Goal: Use online tool/utility: Utilize a website feature to perform a specific function

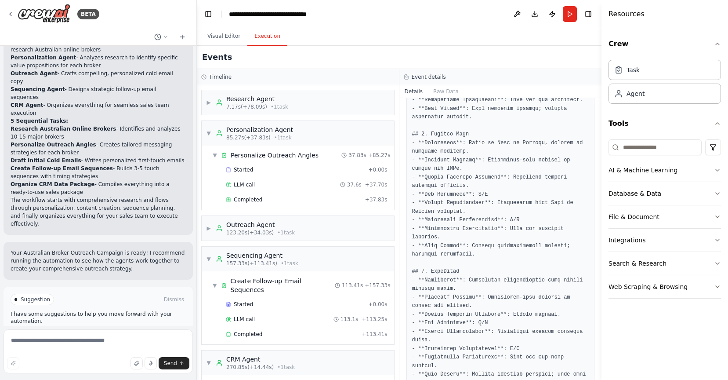
click at [704, 171] on button "AI & Machine Learning" at bounding box center [665, 170] width 112 height 23
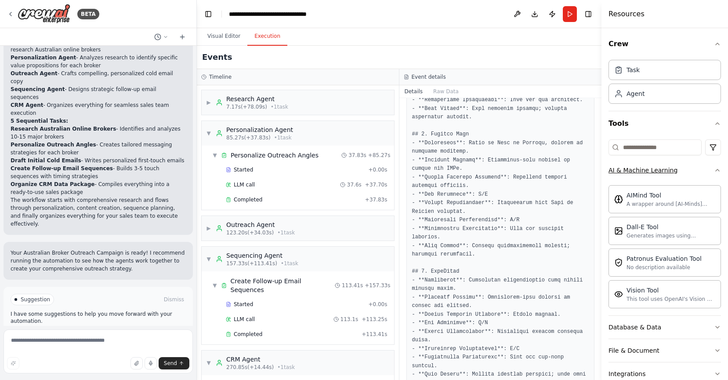
click at [704, 171] on button "AI & Machine Learning" at bounding box center [665, 170] width 112 height 23
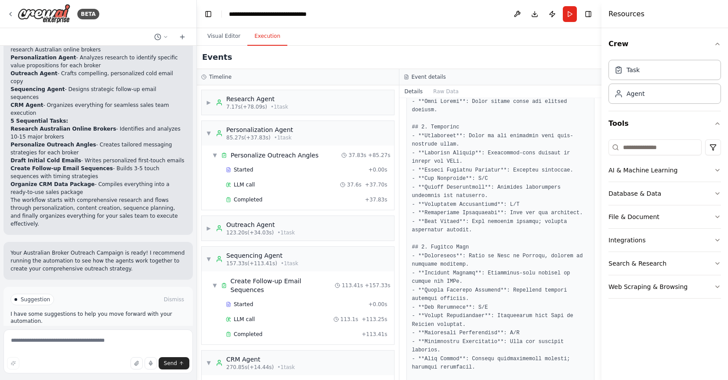
scroll to position [969, 0]
click at [308, 103] on div "▶ Research Agent 7.17s (+78.09s) • 1 task" at bounding box center [298, 102] width 192 height 25
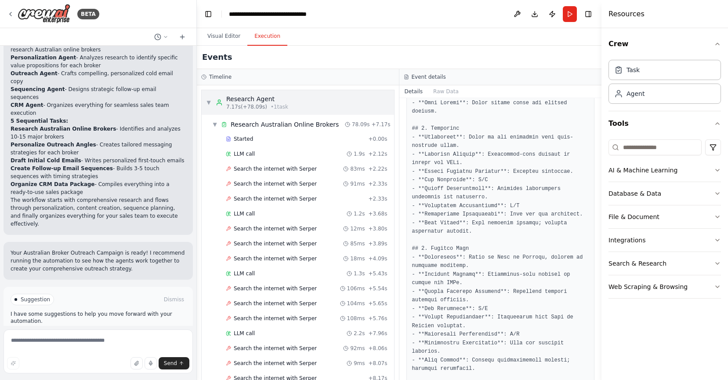
click at [308, 103] on div "▼ Research Agent 7.17s (+78.09s) • 1 task" at bounding box center [298, 102] width 192 height 25
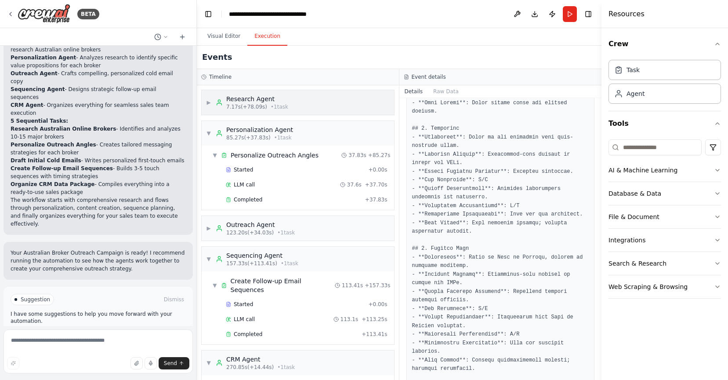
click at [308, 103] on div "▶ Research Agent 7.17s (+78.09s) • 1 task" at bounding box center [298, 102] width 192 height 25
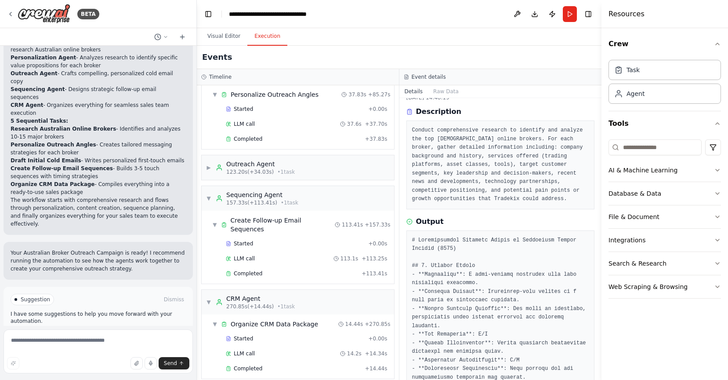
scroll to position [13, 0]
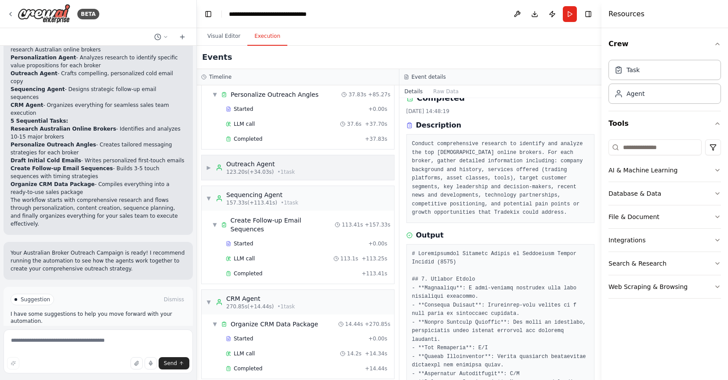
click at [328, 165] on div "▶ Outreach Agent 123.20s (+34.03s) • 1 task" at bounding box center [298, 167] width 192 height 25
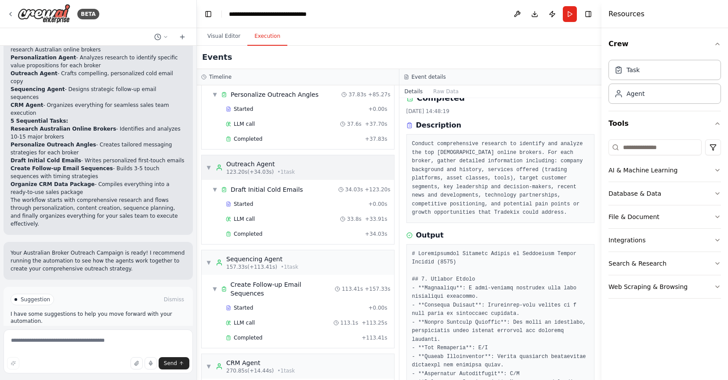
click at [351, 165] on div "▼ Outreach Agent 123.20s (+34.03s) • 1 task" at bounding box center [298, 167] width 192 height 25
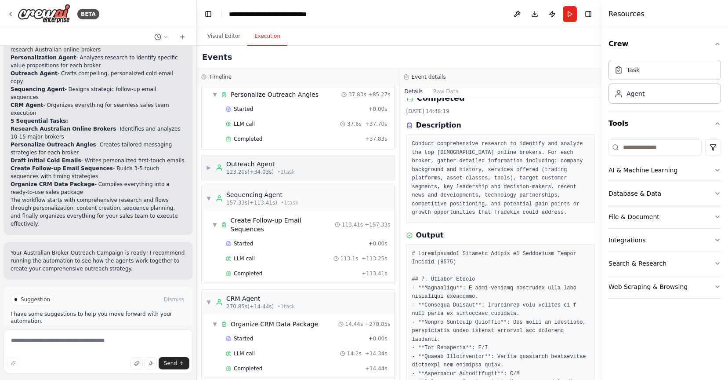
click at [351, 165] on div "▶ Outreach Agent 123.20s (+34.03s) • 1 task" at bounding box center [298, 167] width 192 height 25
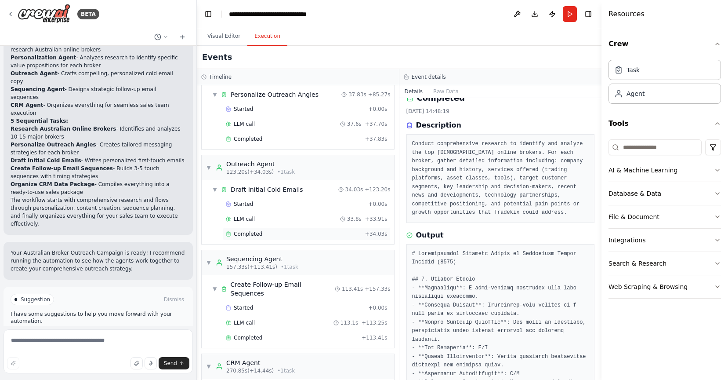
click at [282, 233] on div "Completed" at bounding box center [294, 233] width 136 height 7
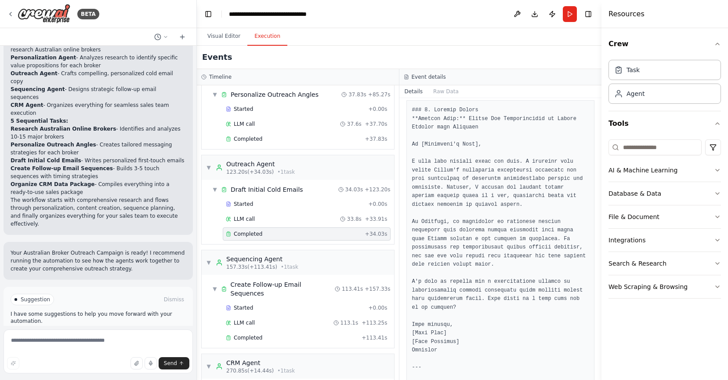
scroll to position [195, 0]
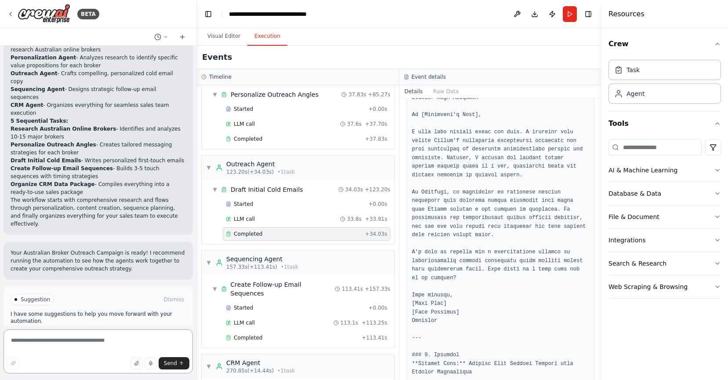
click at [98, 341] on textarea at bounding box center [98, 351] width 189 height 44
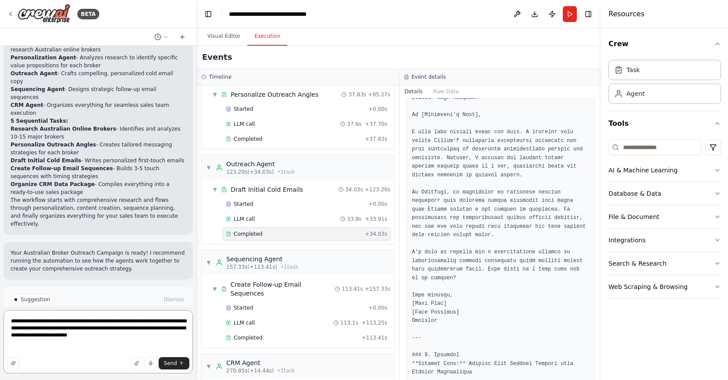
paste textarea "**********"
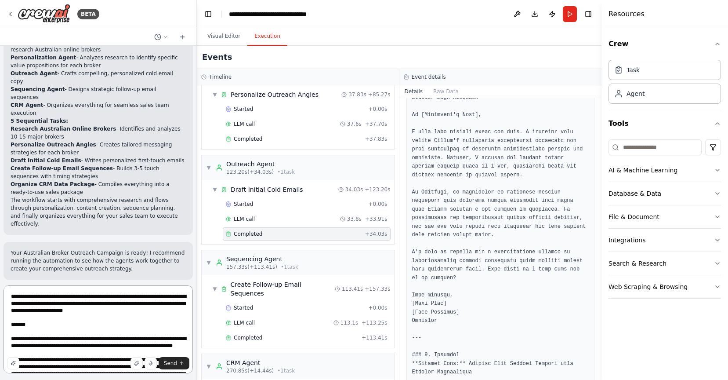
scroll to position [88, 0]
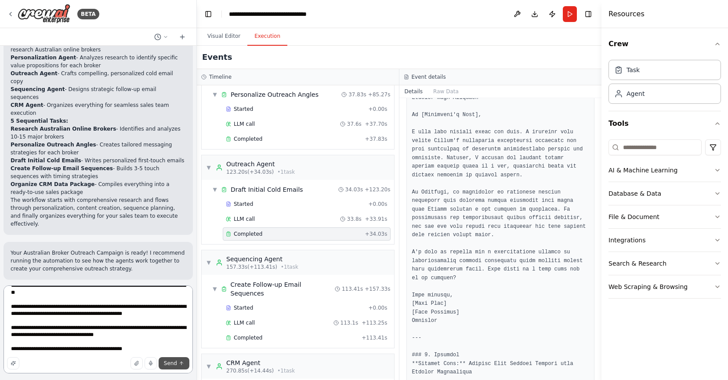
type textarea "**********"
click at [165, 362] on span "Send" at bounding box center [170, 362] width 13 height 7
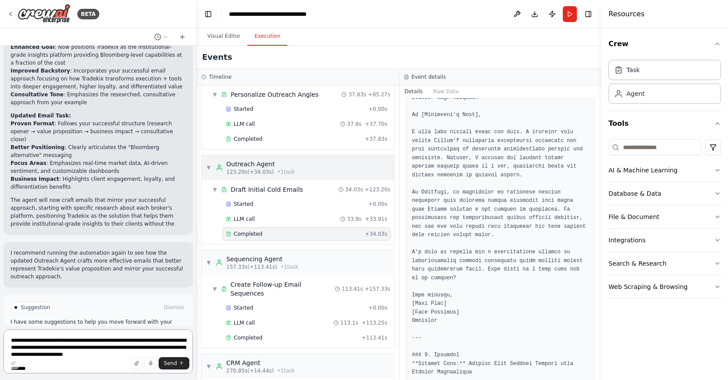
scroll to position [1337, 0]
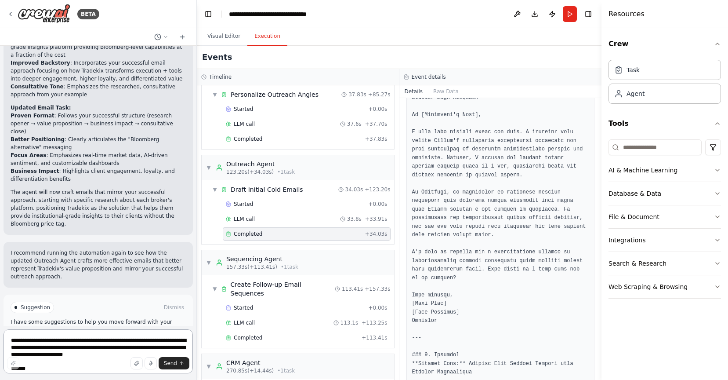
click at [65, 341] on textarea "**********" at bounding box center [98, 351] width 189 height 44
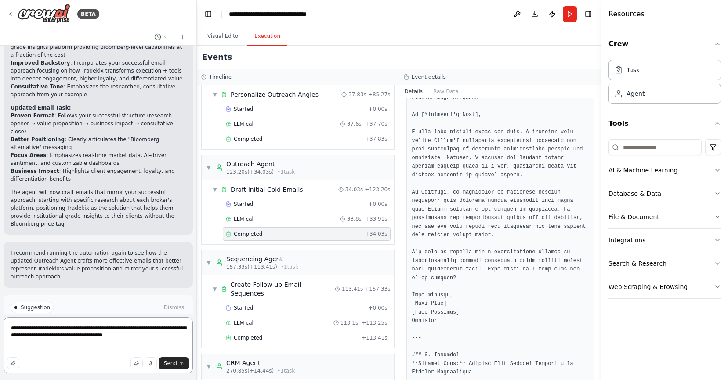
paste textarea "**********"
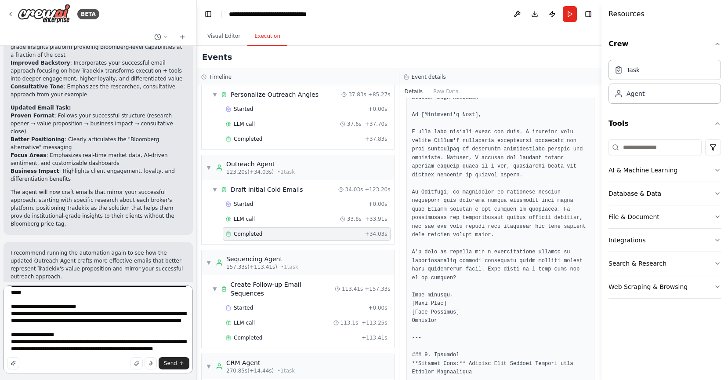
scroll to position [0, 0]
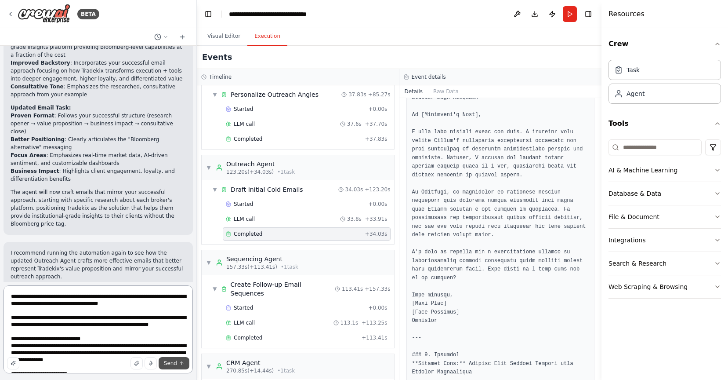
type textarea "**********"
click at [174, 364] on span "Send" at bounding box center [170, 362] width 13 height 7
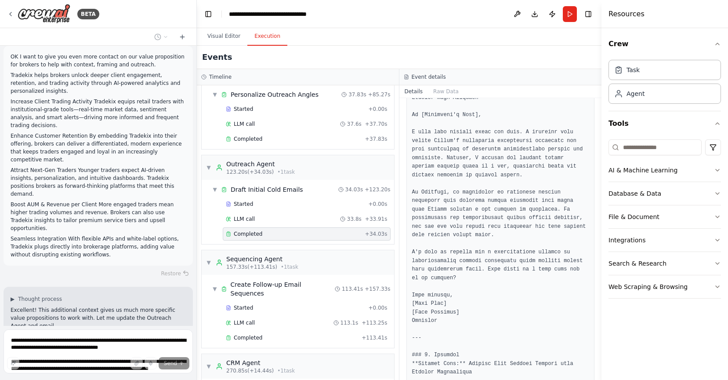
scroll to position [1593, 0]
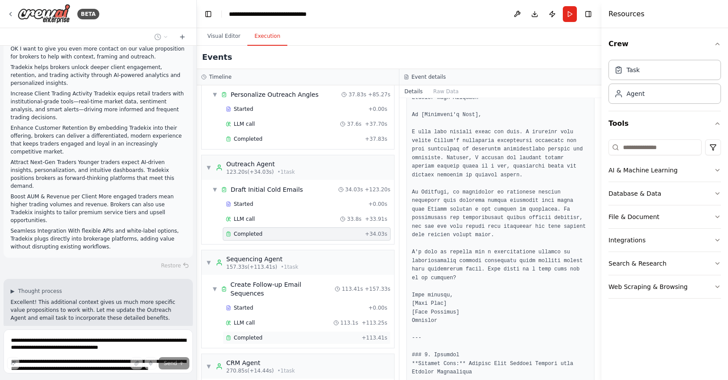
click at [271, 334] on div "Completed" at bounding box center [292, 337] width 132 height 7
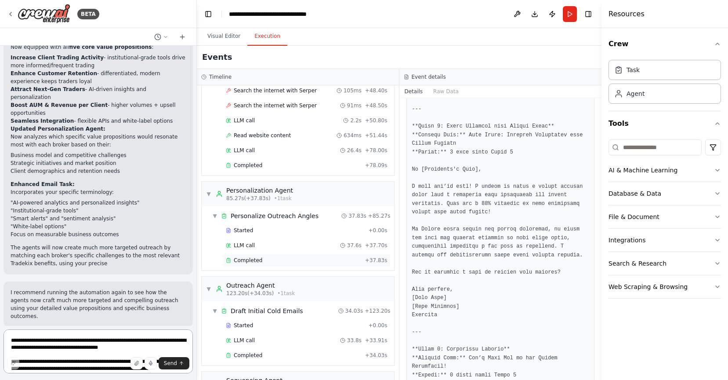
scroll to position [2017, 0]
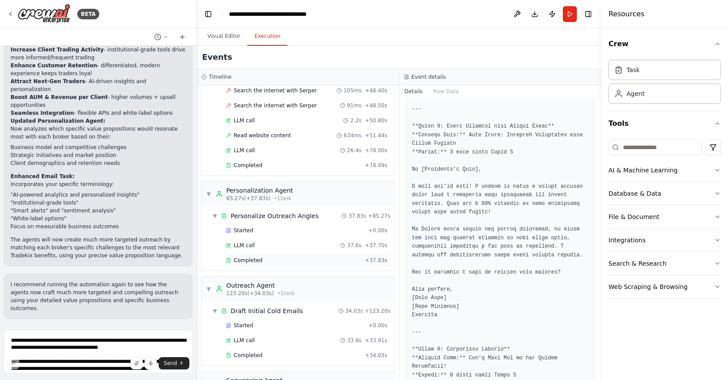
click at [279, 263] on div "Completed" at bounding box center [294, 260] width 136 height 7
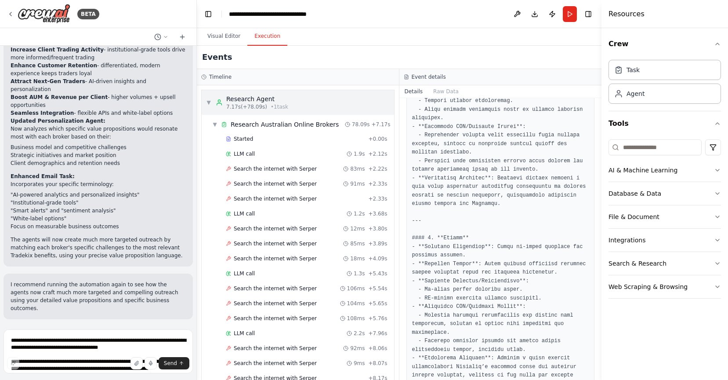
click at [313, 97] on div "▼ Research Agent 7.17s (+78.09s) • 1 task" at bounding box center [298, 102] width 192 height 25
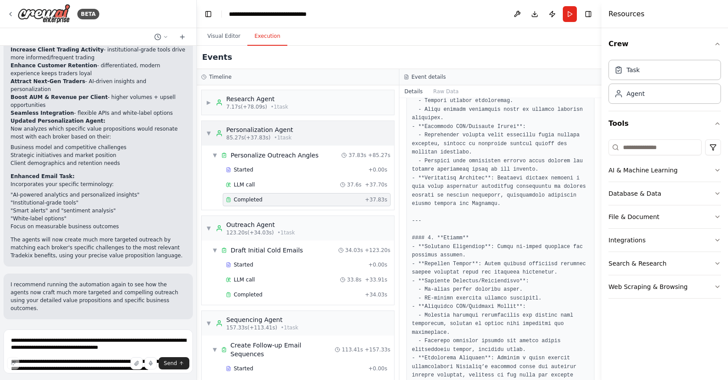
click at [353, 127] on div "▼ Personalization Agent 85.27s (+37.83s) • 1 task" at bounding box center [298, 133] width 192 height 25
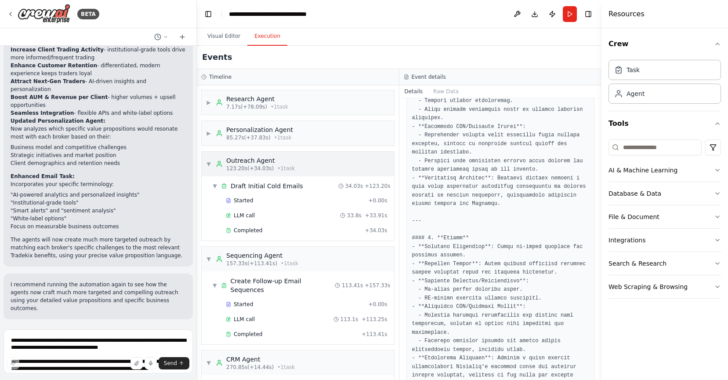
click at [334, 161] on div "▼ Outreach Agent 123.20s (+34.03s) • 1 task" at bounding box center [298, 164] width 192 height 25
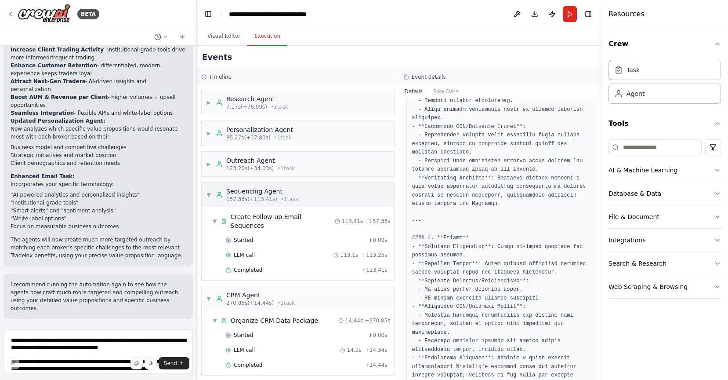
click at [327, 200] on div "▼ Sequencing Agent 157.33s (+113.41s) • 1 task" at bounding box center [298, 194] width 192 height 25
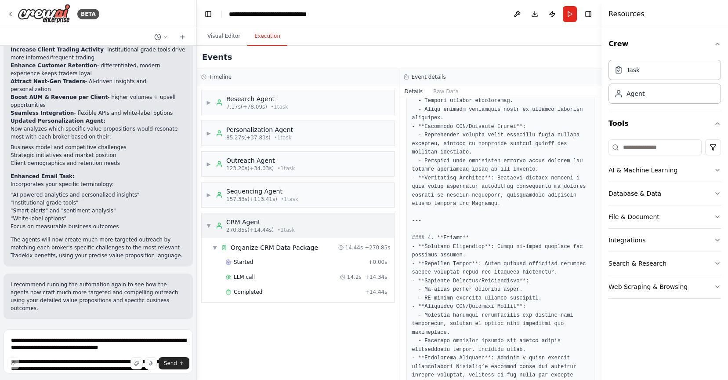
click at [325, 225] on div "▼ CRM Agent 270.85s (+14.44s) • 1 task" at bounding box center [298, 225] width 192 height 25
click at [572, 11] on button "Run" at bounding box center [570, 14] width 14 height 16
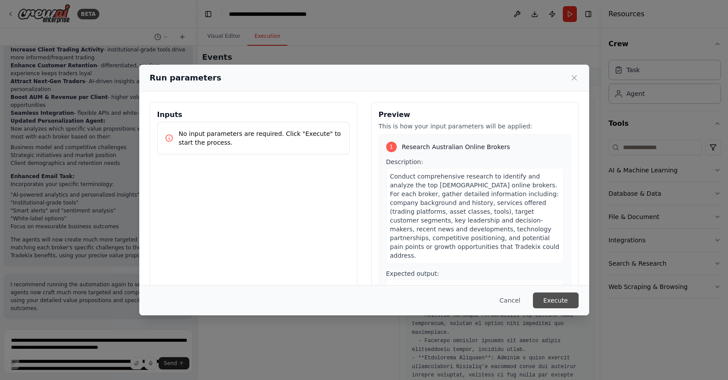
click at [558, 300] on button "Execute" at bounding box center [556, 300] width 46 height 16
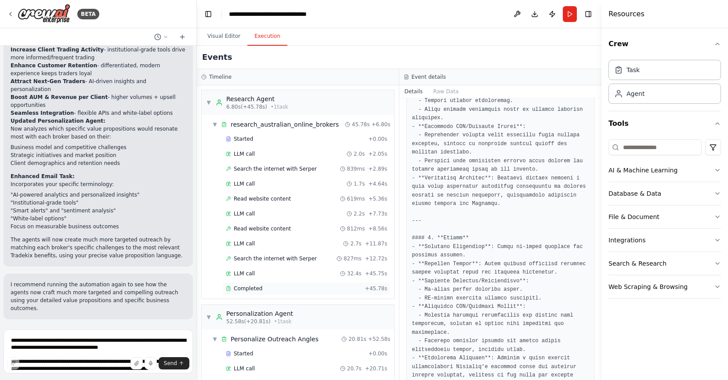
click at [250, 291] on span "Completed" at bounding box center [248, 288] width 29 height 7
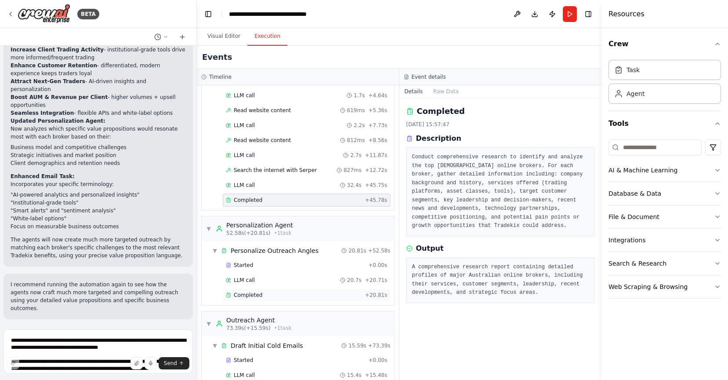
scroll to position [89, 0]
click at [261, 298] on div "Completed + 20.81s" at bounding box center [307, 294] width 168 height 13
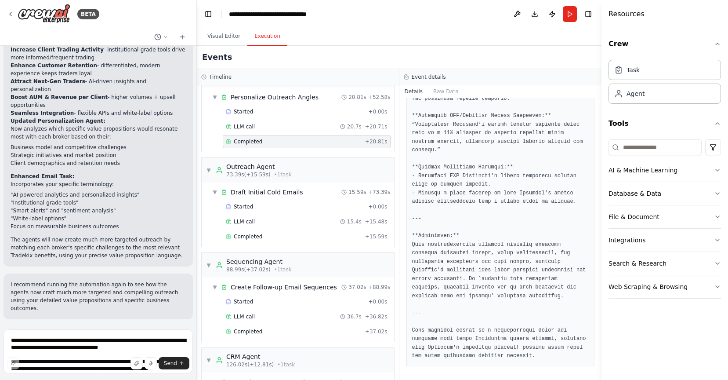
scroll to position [242, 0]
click at [305, 237] on div "Completed" at bounding box center [294, 235] width 136 height 7
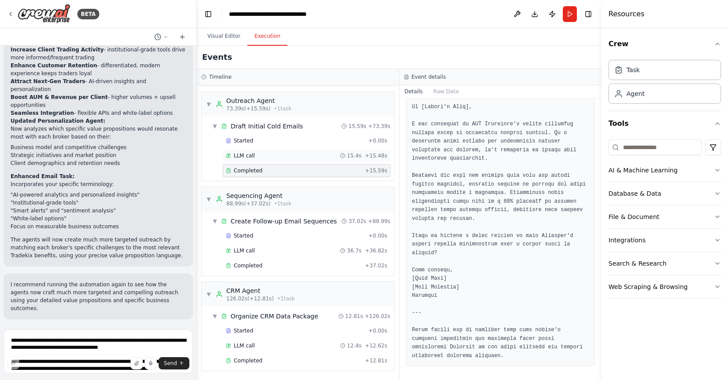
scroll to position [308, 0]
